Goal: Task Accomplishment & Management: Use online tool/utility

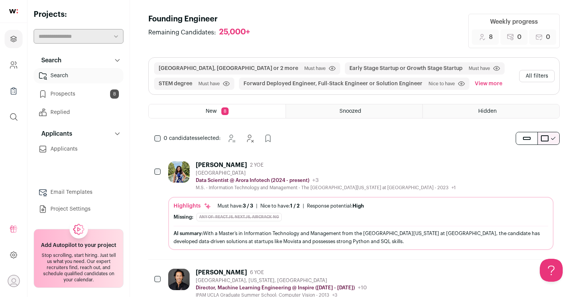
click at [234, 168] on div "[PERSON_NAME]" at bounding box center [221, 165] width 51 height 8
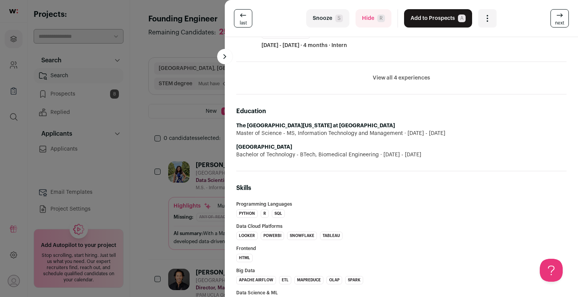
scroll to position [288, 0]
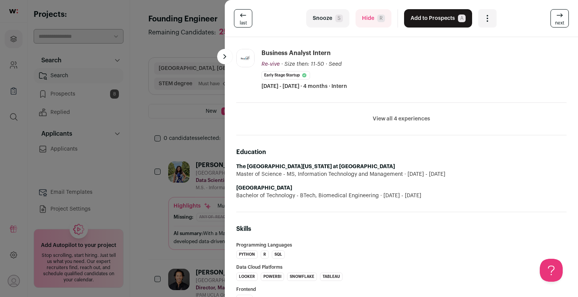
click at [363, 17] on button "Hide R" at bounding box center [374, 18] width 36 height 18
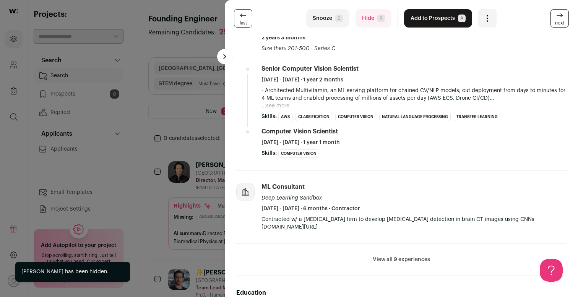
scroll to position [358, 0]
click at [405, 256] on li "View all 9 experiences View less" at bounding box center [401, 260] width 330 height 33
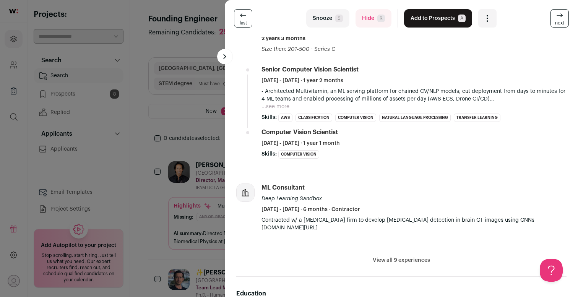
click at [403, 267] on li "View all 9 experiences View less" at bounding box center [401, 260] width 330 height 33
click at [403, 261] on button "View all 9 experiences" at bounding box center [401, 261] width 57 height 8
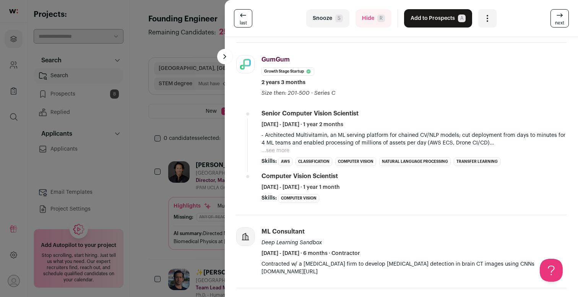
scroll to position [313, 0]
click at [279, 151] on button "...see more" at bounding box center [276, 151] width 28 height 8
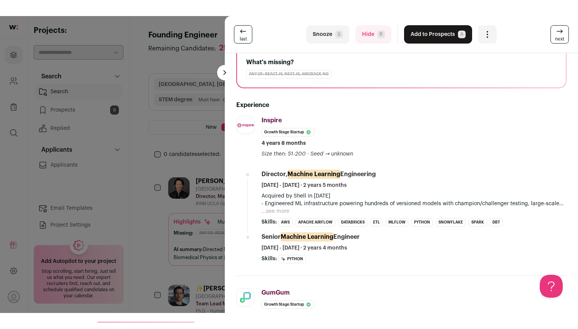
scroll to position [94, 0]
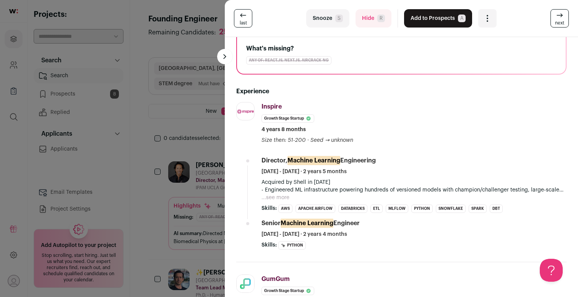
click at [287, 196] on button "...see more" at bounding box center [276, 198] width 28 height 8
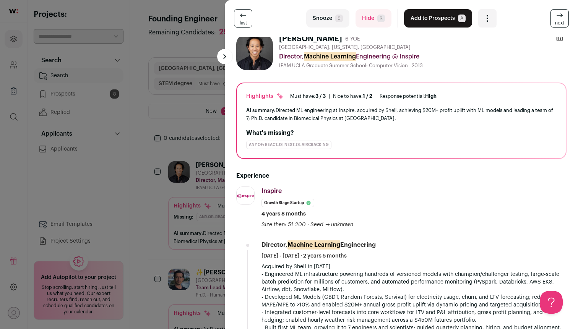
scroll to position [0, 0]
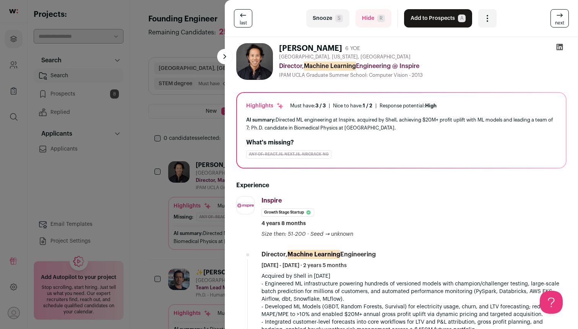
click at [482, 12] on div "Open dropdown" at bounding box center [487, 18] width 18 height 18
click at [443, 14] on button "Add to Prospects A" at bounding box center [438, 18] width 68 height 18
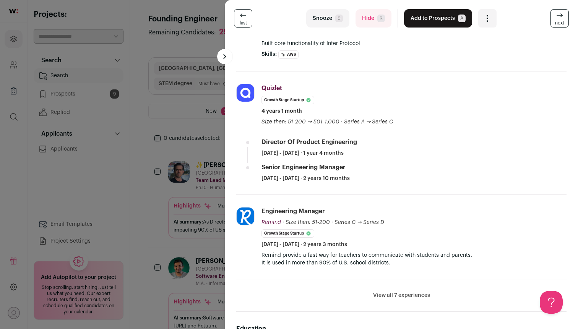
scroll to position [243, 0]
click at [406, 288] on li "View all 7 experiences View less" at bounding box center [401, 295] width 330 height 33
click at [405, 292] on button "View all 7 experiences" at bounding box center [401, 295] width 57 height 8
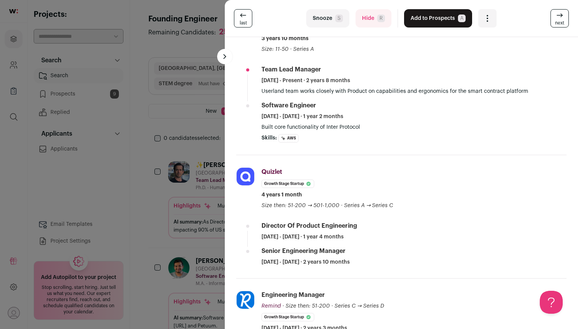
scroll to position [0, 0]
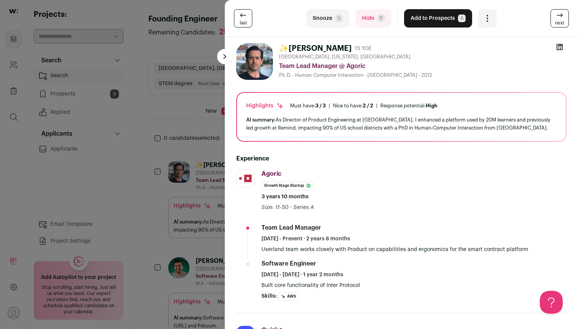
click at [375, 23] on button "Hide R" at bounding box center [374, 18] width 36 height 18
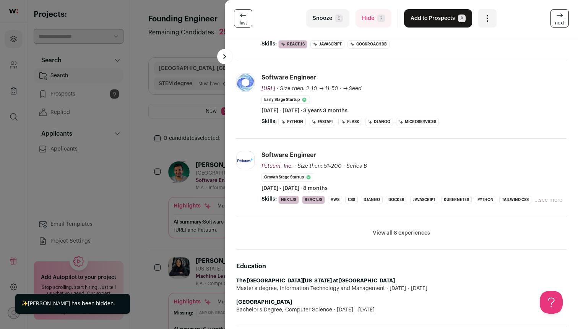
scroll to position [171, 0]
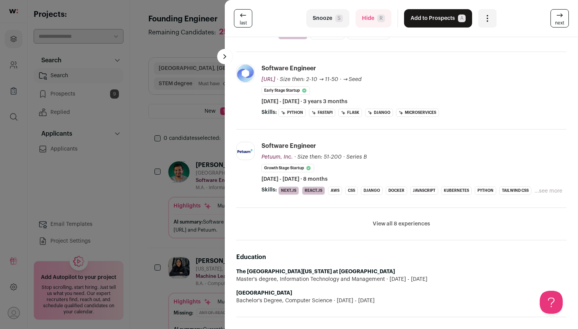
click at [416, 227] on button "View all 8 experiences" at bounding box center [401, 224] width 57 height 8
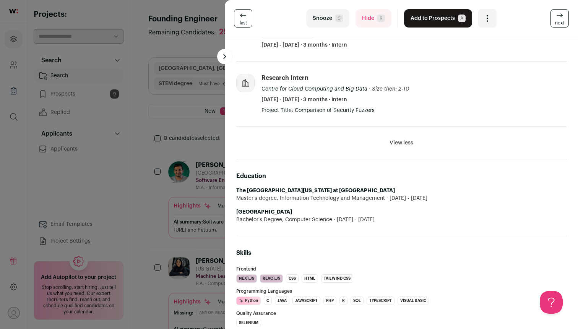
scroll to position [655, 0]
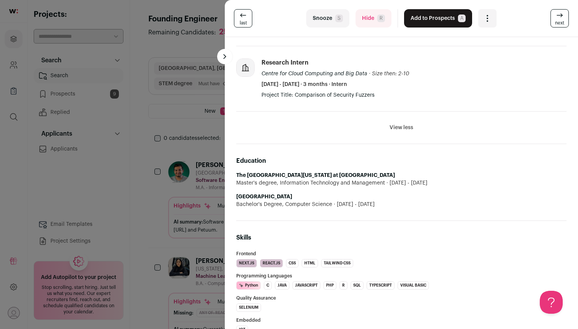
click at [369, 16] on button "Hide R" at bounding box center [374, 18] width 36 height 18
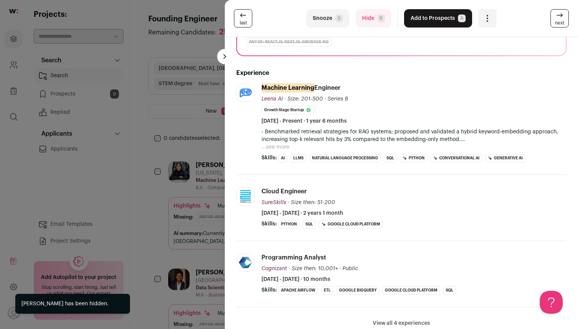
scroll to position [142, 0]
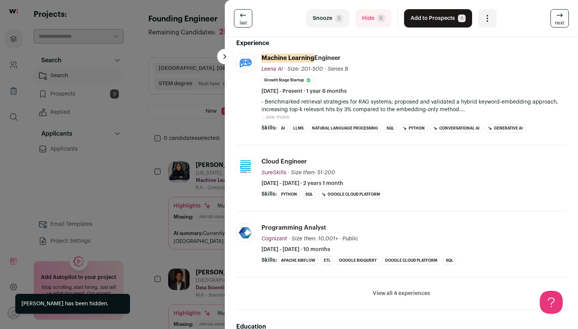
click at [390, 297] on button "View all 4 experiences" at bounding box center [401, 294] width 57 height 8
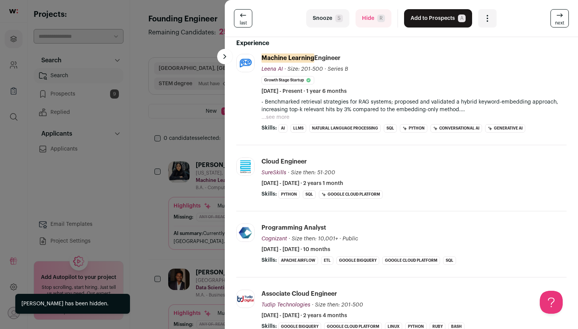
click at [372, 16] on button "Hide R" at bounding box center [374, 18] width 36 height 18
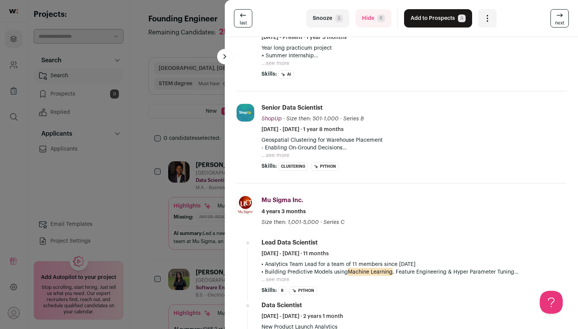
scroll to position [0, 0]
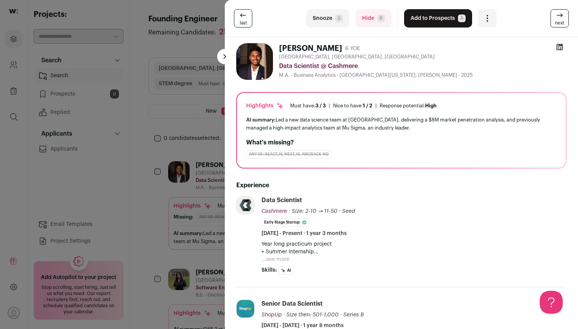
click at [377, 27] on button "Hide R" at bounding box center [374, 18] width 36 height 18
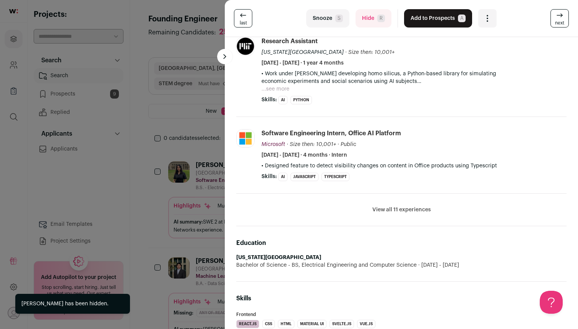
scroll to position [311, 0]
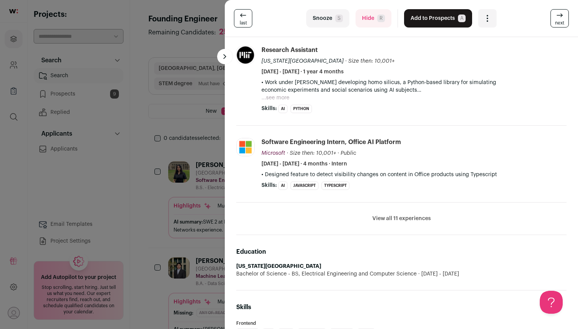
click at [405, 223] on li "View all 11 experiences View less" at bounding box center [401, 219] width 330 height 33
click at [407, 219] on button "View all 11 experiences" at bounding box center [401, 219] width 59 height 8
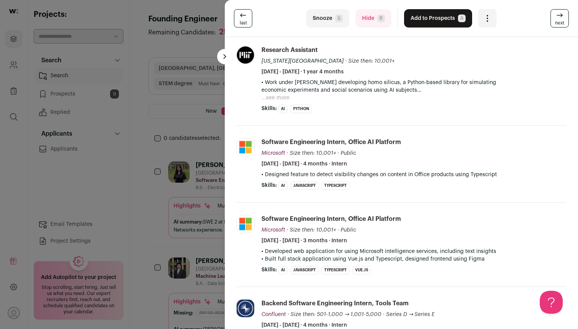
click at [287, 98] on button "...see more" at bounding box center [276, 98] width 28 height 8
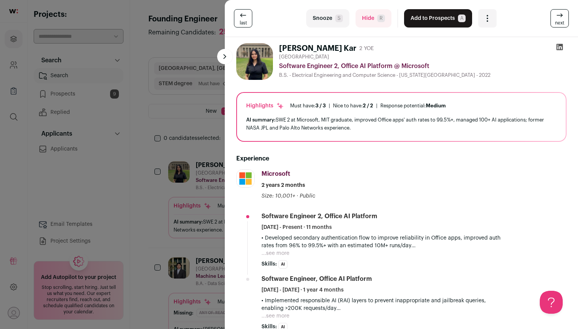
scroll to position [36, 0]
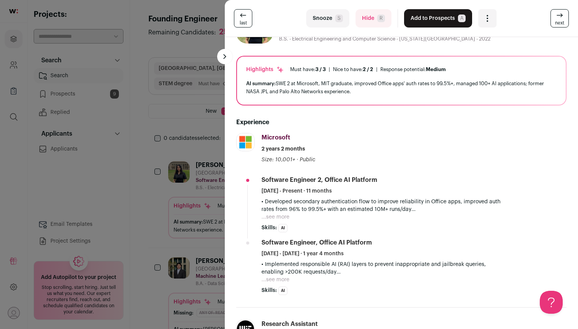
click at [425, 20] on button "Add to Prospects A" at bounding box center [438, 18] width 68 height 18
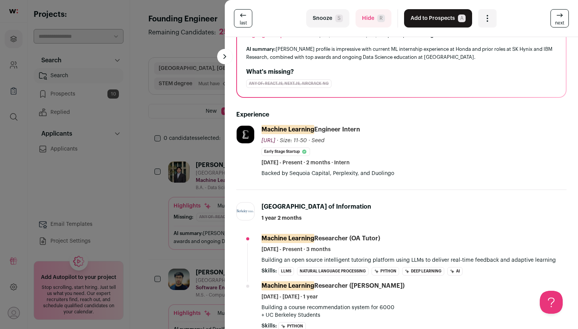
scroll to position [0, 0]
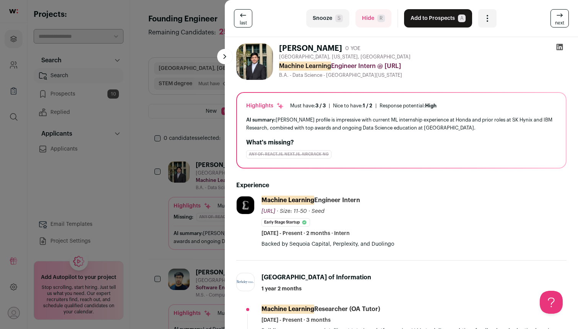
click at [371, 21] on button "Hide R" at bounding box center [374, 18] width 36 height 18
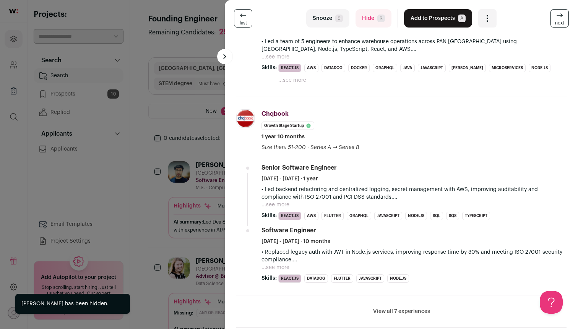
scroll to position [375, 0]
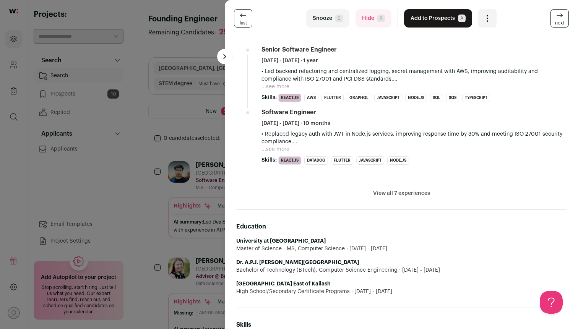
click at [382, 16] on span "R" at bounding box center [381, 19] width 8 height 8
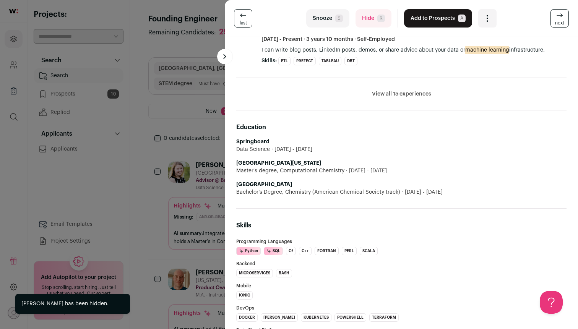
scroll to position [355, 0]
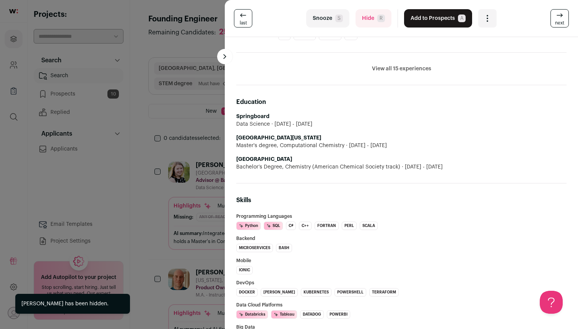
click at [398, 61] on li "View all 15 experiences View less" at bounding box center [401, 69] width 330 height 33
click at [398, 70] on button "View all 15 experiences" at bounding box center [401, 69] width 59 height 8
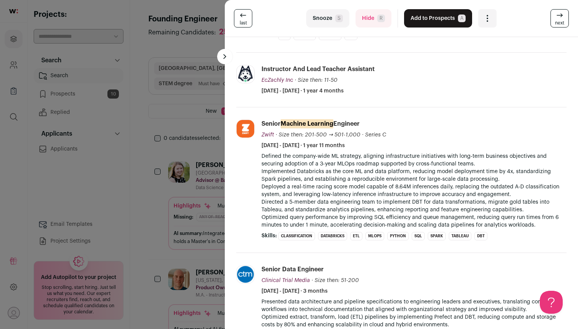
scroll to position [0, 0]
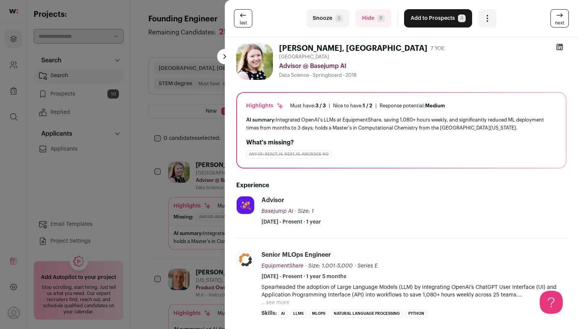
click at [557, 44] on icon at bounding box center [560, 47] width 7 height 7
click at [376, 16] on button "Hide R" at bounding box center [374, 18] width 36 height 18
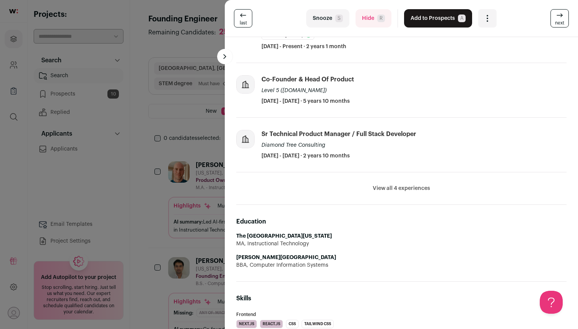
scroll to position [71, 0]
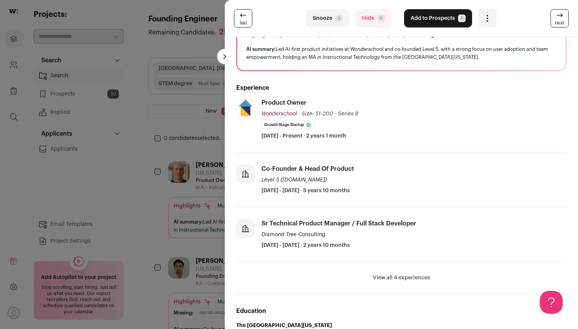
click at [368, 17] on button "Hide R" at bounding box center [374, 18] width 36 height 18
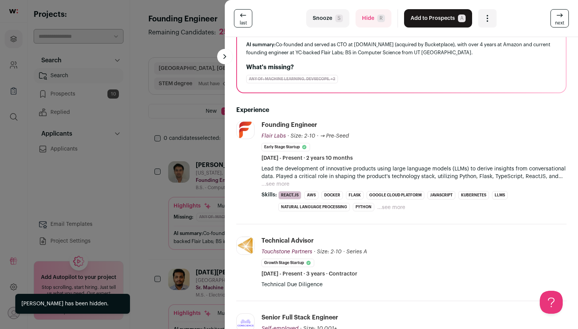
scroll to position [76, 0]
click at [285, 181] on button "...see more" at bounding box center [276, 184] width 28 height 8
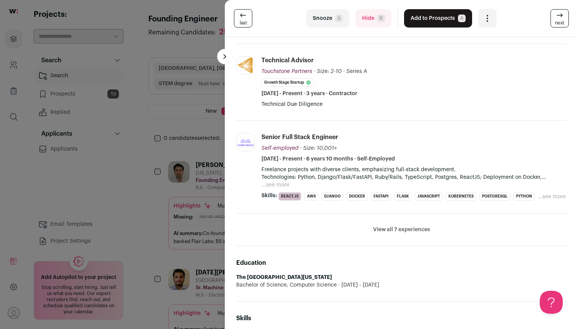
scroll to position [267, 0]
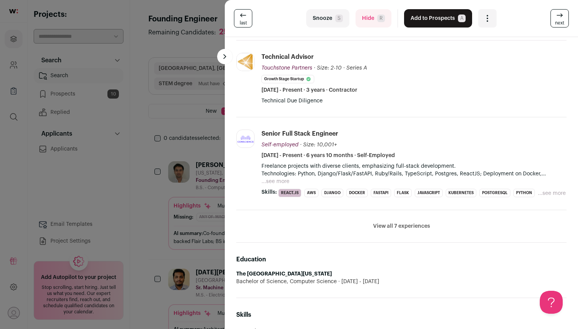
click at [399, 219] on li "View all 7 experiences View less" at bounding box center [401, 226] width 330 height 33
click at [397, 229] on button "View all 7 experiences" at bounding box center [401, 227] width 57 height 8
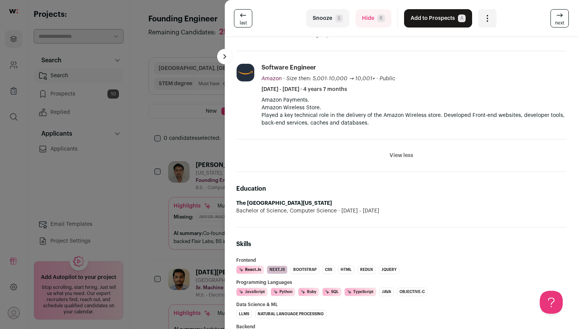
scroll to position [766, 0]
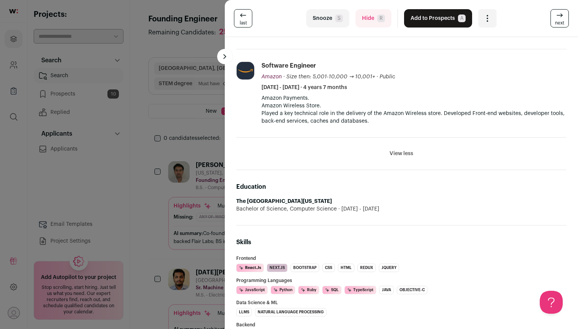
click at [380, 17] on span "R" at bounding box center [381, 19] width 8 height 8
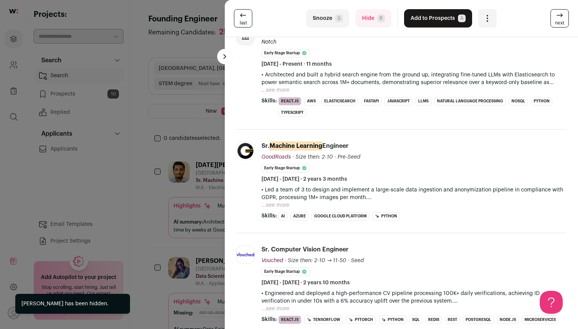
scroll to position [263, 0]
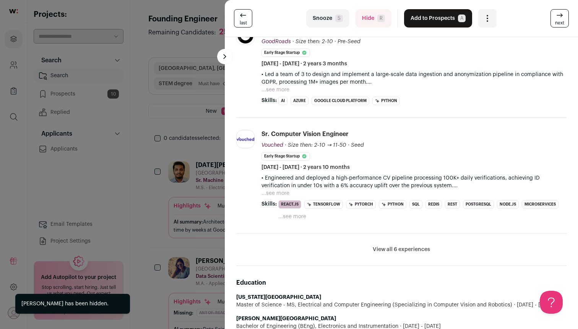
click at [410, 248] on button "View all 6 experiences" at bounding box center [401, 250] width 57 height 8
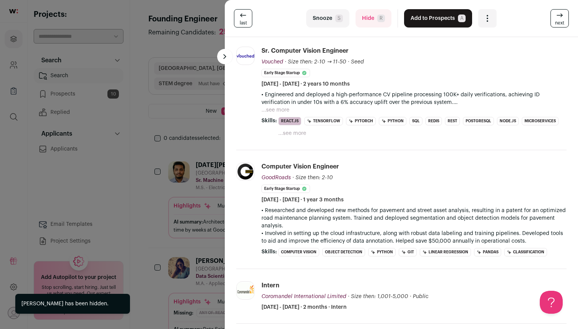
scroll to position [565, 0]
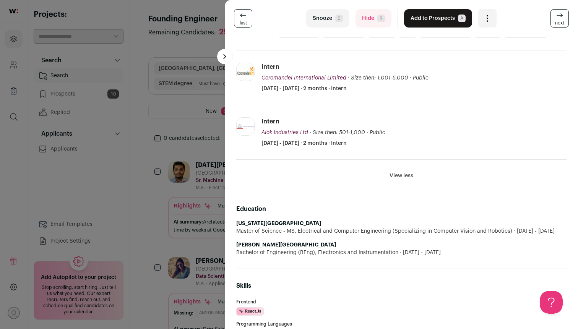
click at [374, 21] on button "Hide R" at bounding box center [374, 18] width 36 height 18
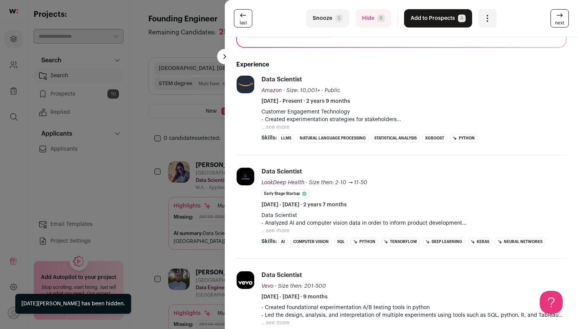
scroll to position [137, 0]
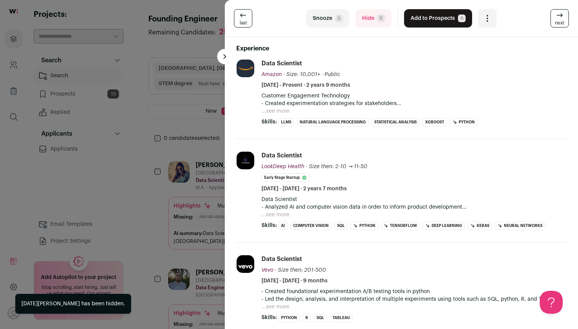
click at [282, 110] on button "...see more" at bounding box center [276, 111] width 28 height 8
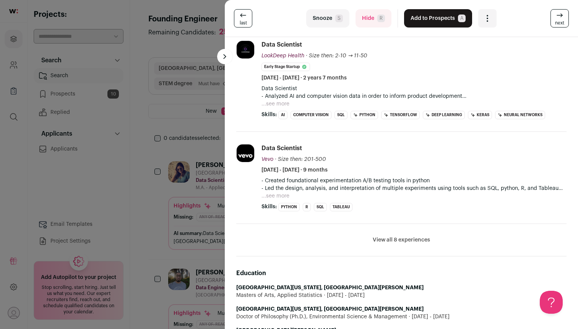
scroll to position [408, 0]
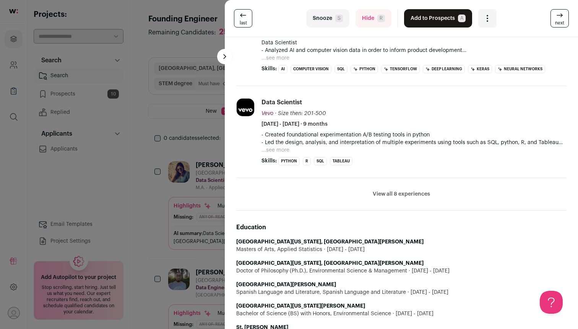
click at [371, 20] on button "Hide R" at bounding box center [374, 18] width 36 height 18
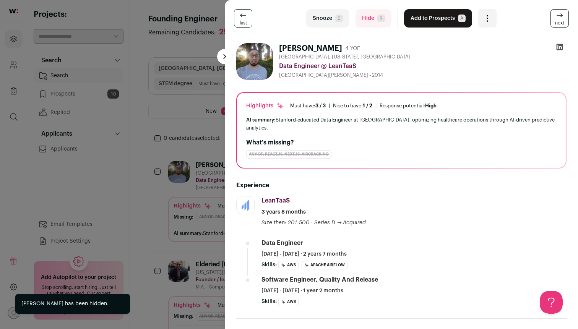
click at [560, 23] on span "next" at bounding box center [559, 23] width 9 height 6
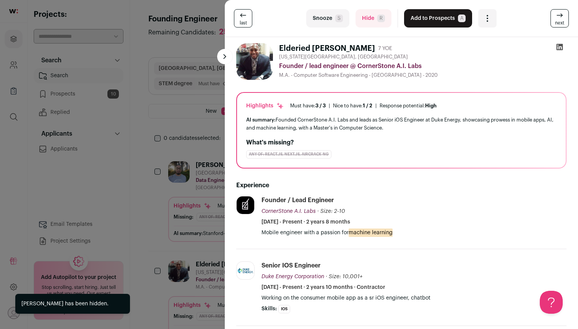
click at [145, 184] on div "last Snooze S Hide R Add to Prospects A Are you sure? Elderied [PERSON_NAME] is…" at bounding box center [289, 164] width 578 height 329
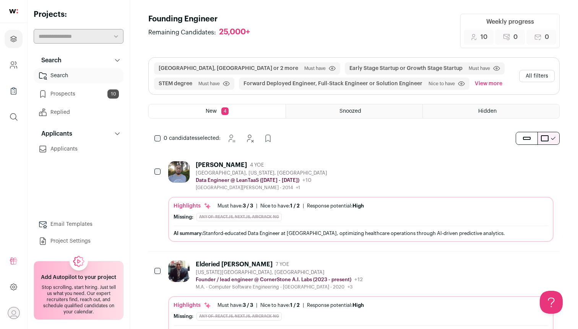
click at [481, 84] on button "View more" at bounding box center [488, 84] width 31 height 12
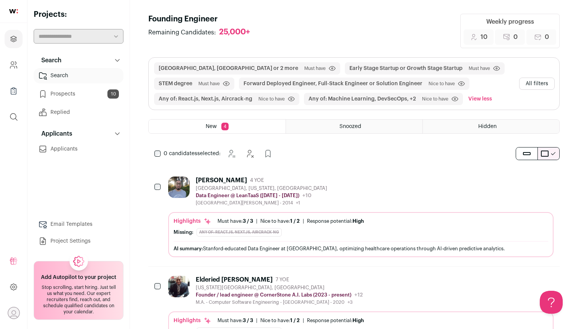
click at [530, 80] on button "All filters" at bounding box center [537, 84] width 36 height 12
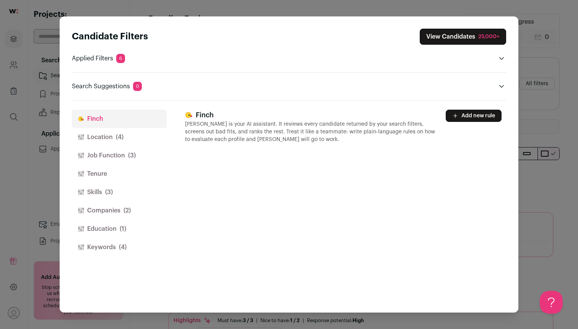
click at [471, 118] on button "Add new rule" at bounding box center [474, 116] width 56 height 12
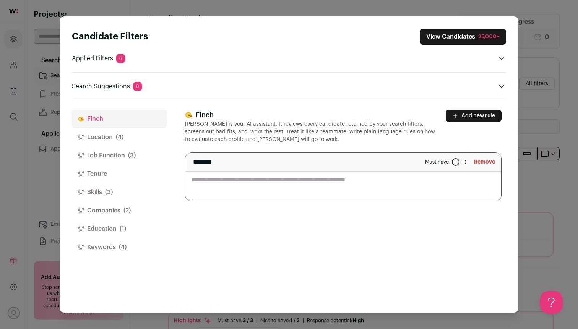
click at [373, 167] on div "******** Must have Remove" at bounding box center [343, 162] width 316 height 19
click at [361, 181] on textarea "Close modal via background" at bounding box center [343, 177] width 316 height 48
type textarea "*"
click at [454, 159] on label "Must have" at bounding box center [445, 162] width 41 height 6
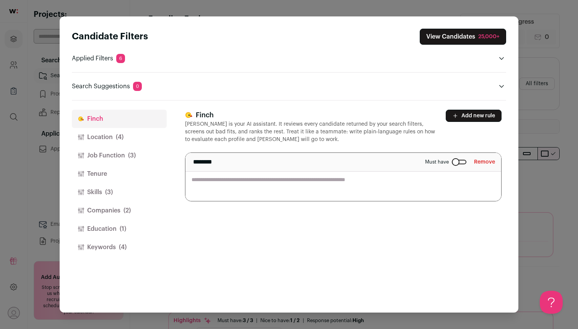
click at [443, 179] on textarea "Close modal via background" at bounding box center [343, 177] width 316 height 48
type textarea "**********"
click at [486, 127] on header "[PERSON_NAME] [PERSON_NAME] is your AI assistant. It reviews every candidate re…" at bounding box center [343, 127] width 317 height 34
click at [466, 117] on button "Add new rule" at bounding box center [474, 116] width 56 height 12
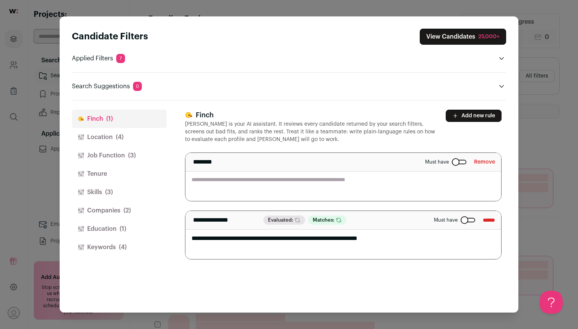
click at [461, 221] on div "Close modal via background" at bounding box center [468, 220] width 15 height 5
click at [461, 162] on div "Close modal via background" at bounding box center [459, 162] width 15 height 5
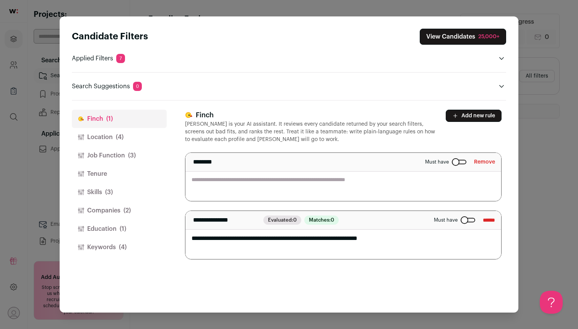
scroll to position [0, 0]
click at [482, 159] on button "Remove" at bounding box center [484, 162] width 21 height 12
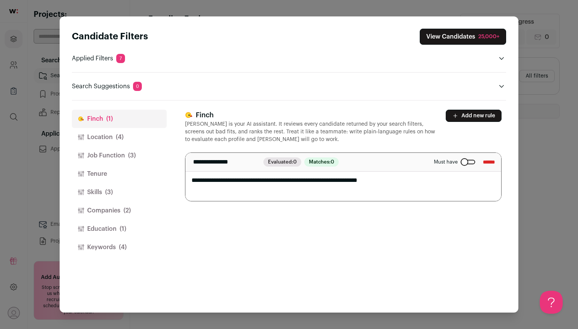
click at [563, 135] on div "Candidate Filters View Candidates 25,000+ Applied Filters 7 Ai/ml architect Mus…" at bounding box center [289, 164] width 578 height 329
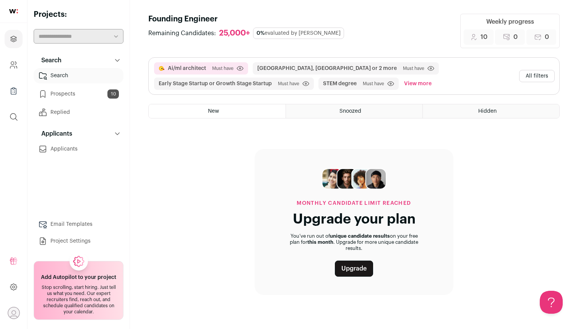
click at [353, 274] on link "Upgrade" at bounding box center [354, 269] width 38 height 16
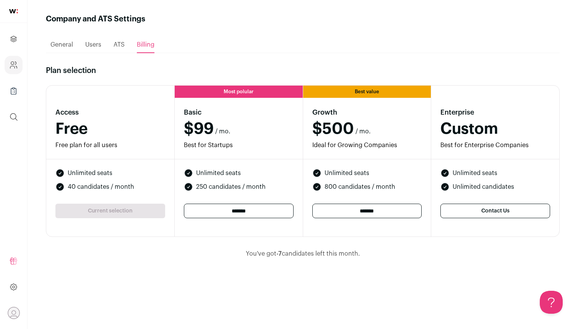
click at [488, 205] on link "Contact Us" at bounding box center [496, 211] width 110 height 15
